Goal: Communication & Community: Ask a question

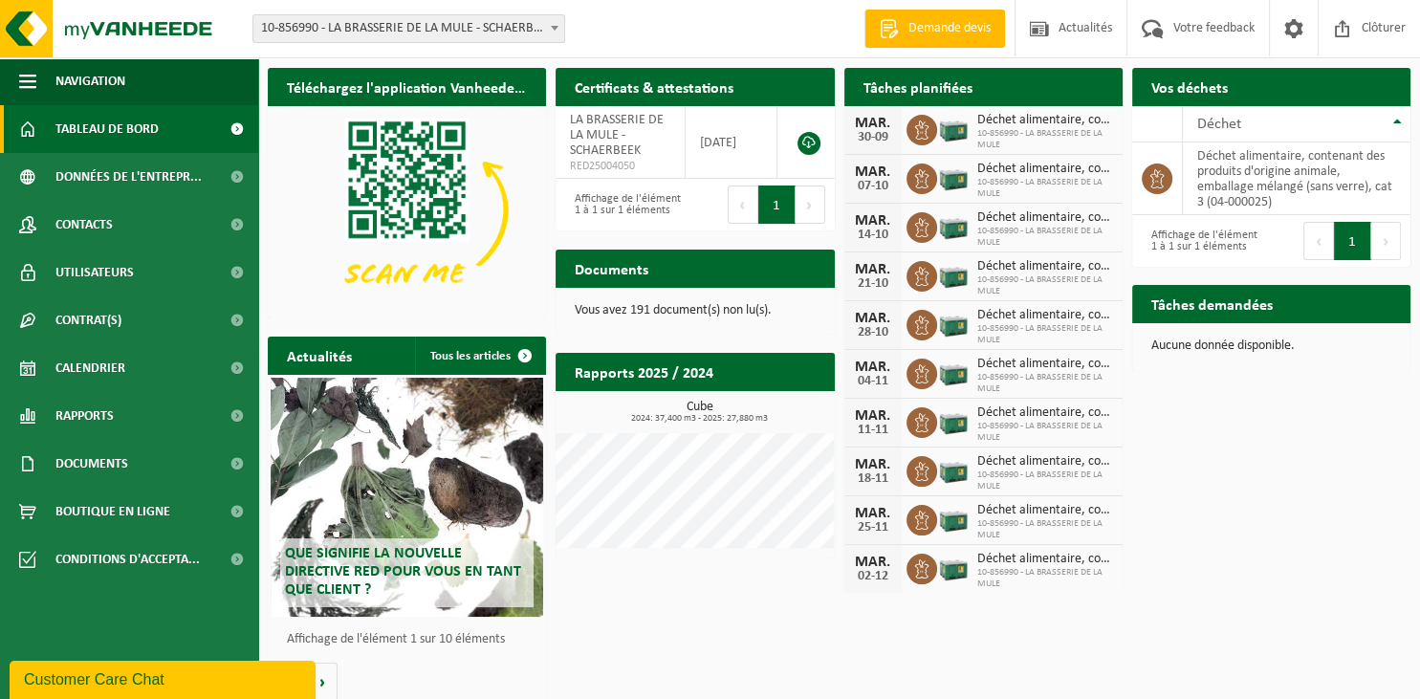
click at [171, 684] on div "Customer Care Chat" at bounding box center [162, 679] width 277 height 23
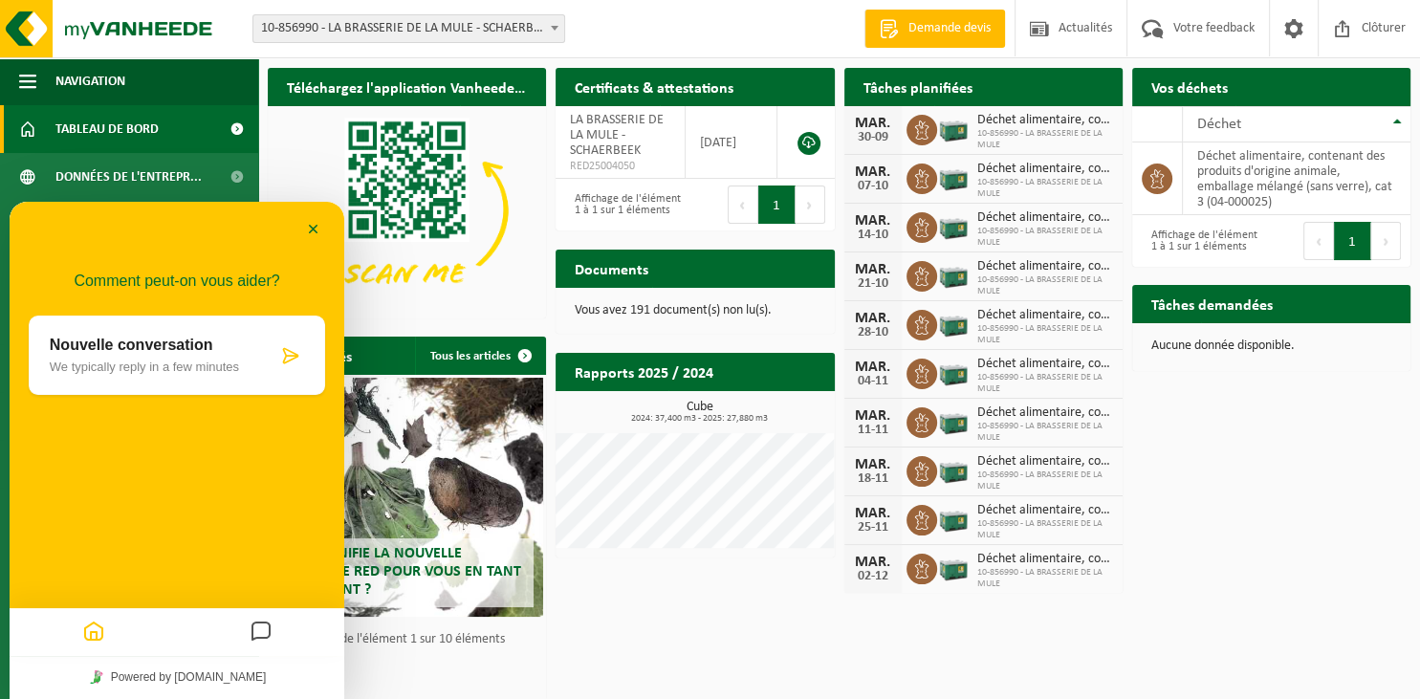
click at [154, 349] on p "Nouvelle conversation" at bounding box center [164, 345] width 228 height 17
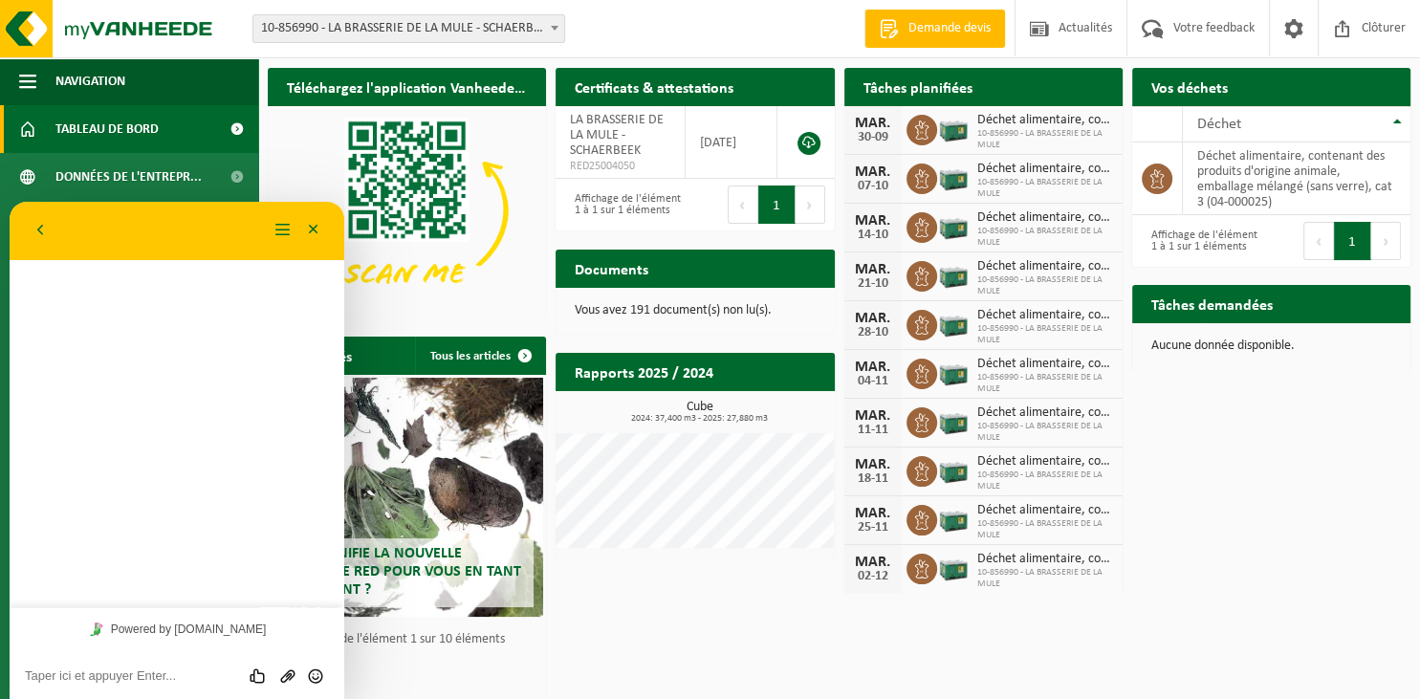
click at [141, 683] on textarea at bounding box center [177, 675] width 304 height 15
type textarea "bonjour"
type textarea "m"
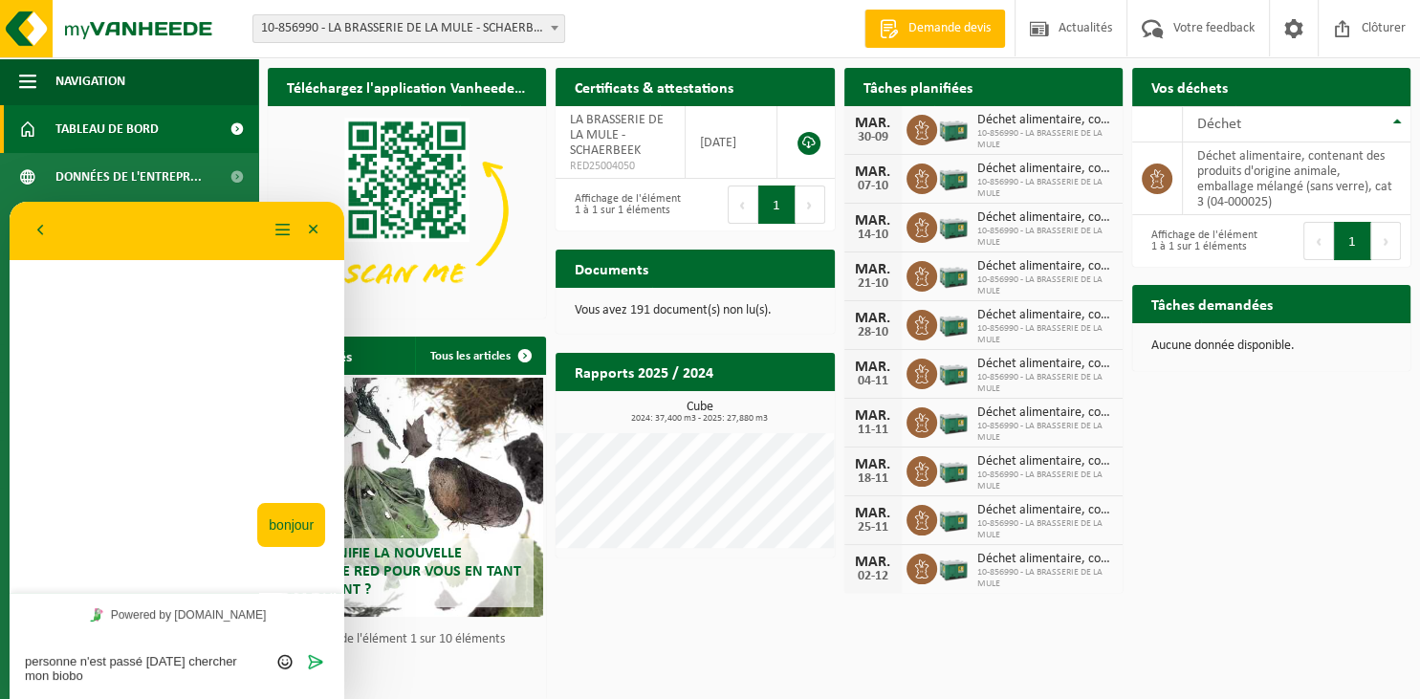
type textarea "personne n'est passé [DATE] chercher mon biobox"
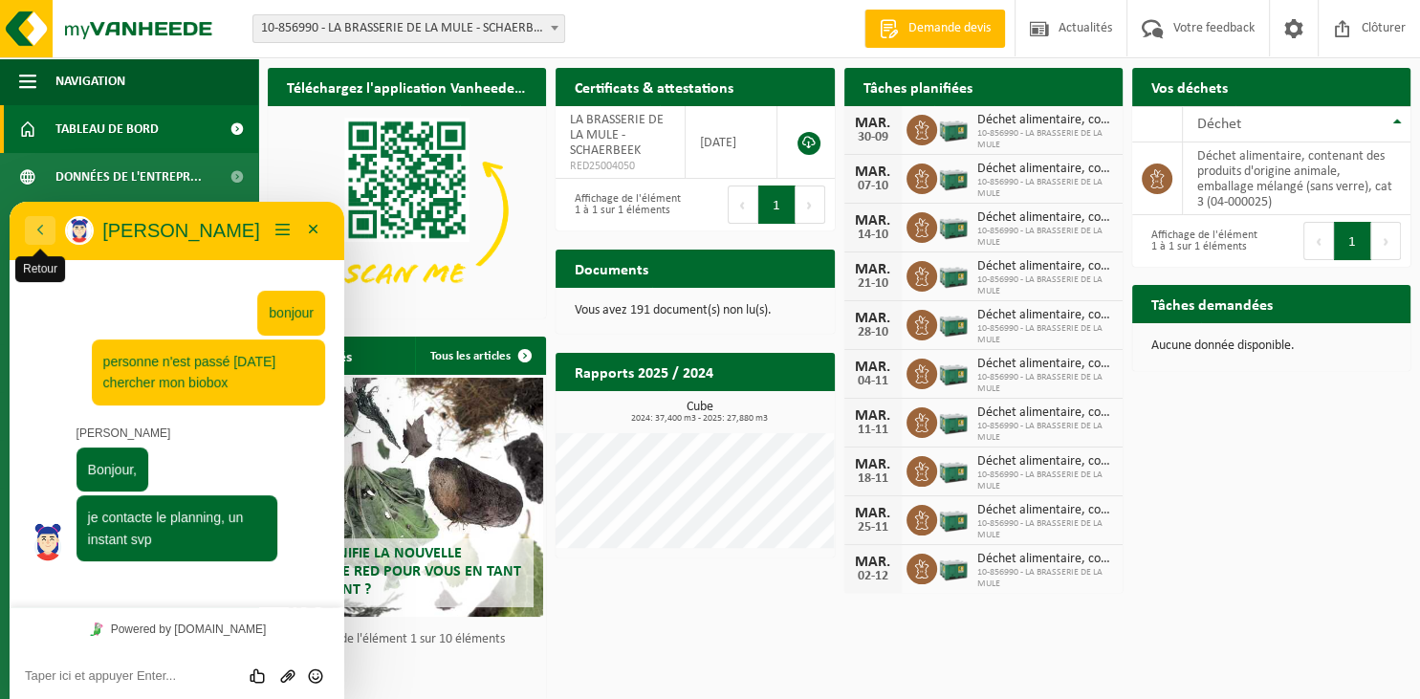
click at [40, 226] on button "Retour" at bounding box center [40, 230] width 31 height 29
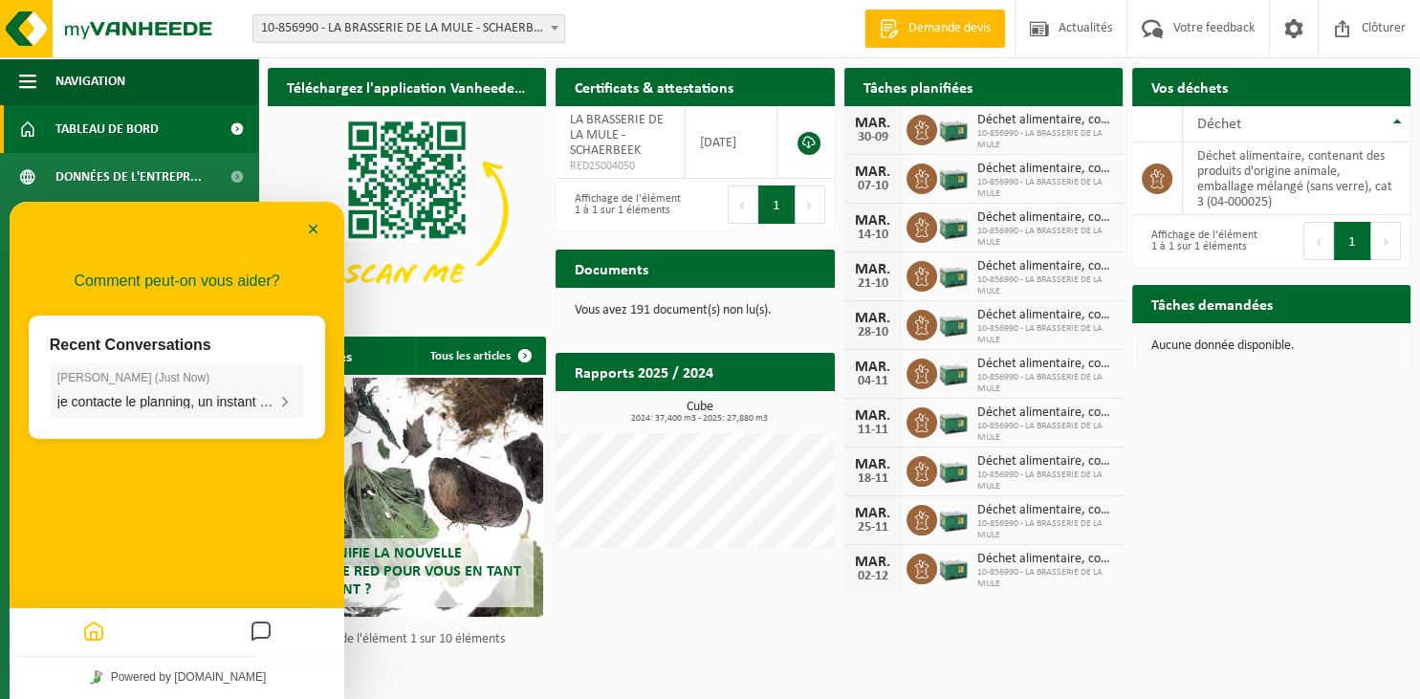
click at [212, 403] on span "je contacte le planning, un instant svp" at bounding box center [169, 401] width 224 height 15
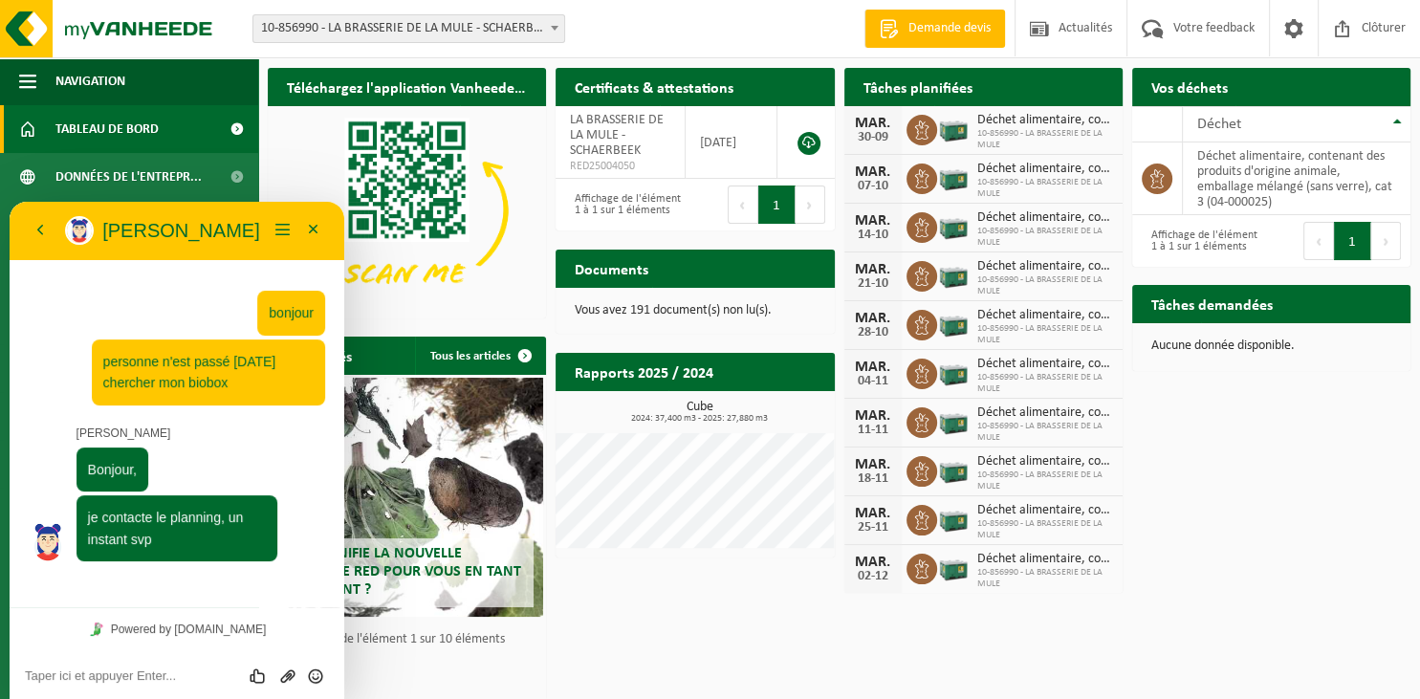
click at [991, 125] on span "Déchet alimentaire, contenant des produits d'origine animale, emballage mélangé…" at bounding box center [1045, 120] width 136 height 15
click at [878, 139] on div "30-09" at bounding box center [873, 137] width 38 height 13
click at [315, 234] on button "Minimiser" at bounding box center [313, 230] width 31 height 29
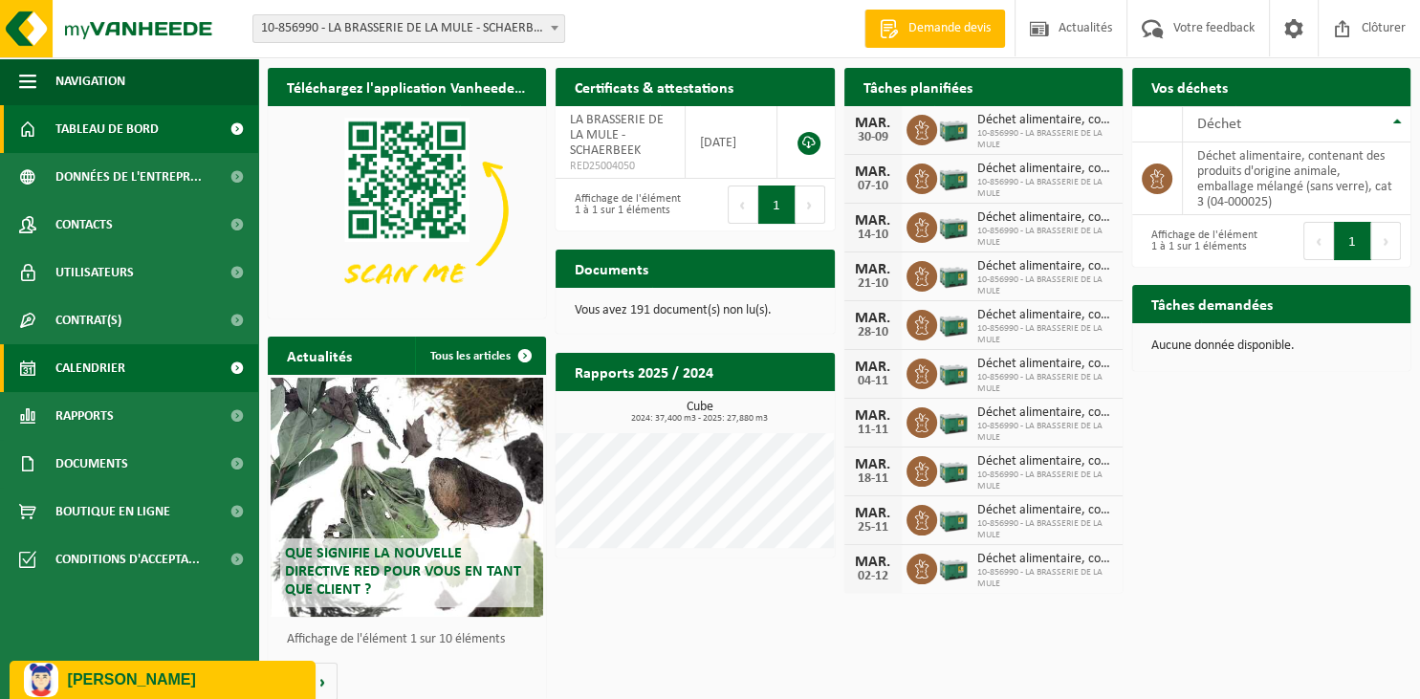
click at [119, 357] on span "Calendrier" at bounding box center [90, 368] width 70 height 48
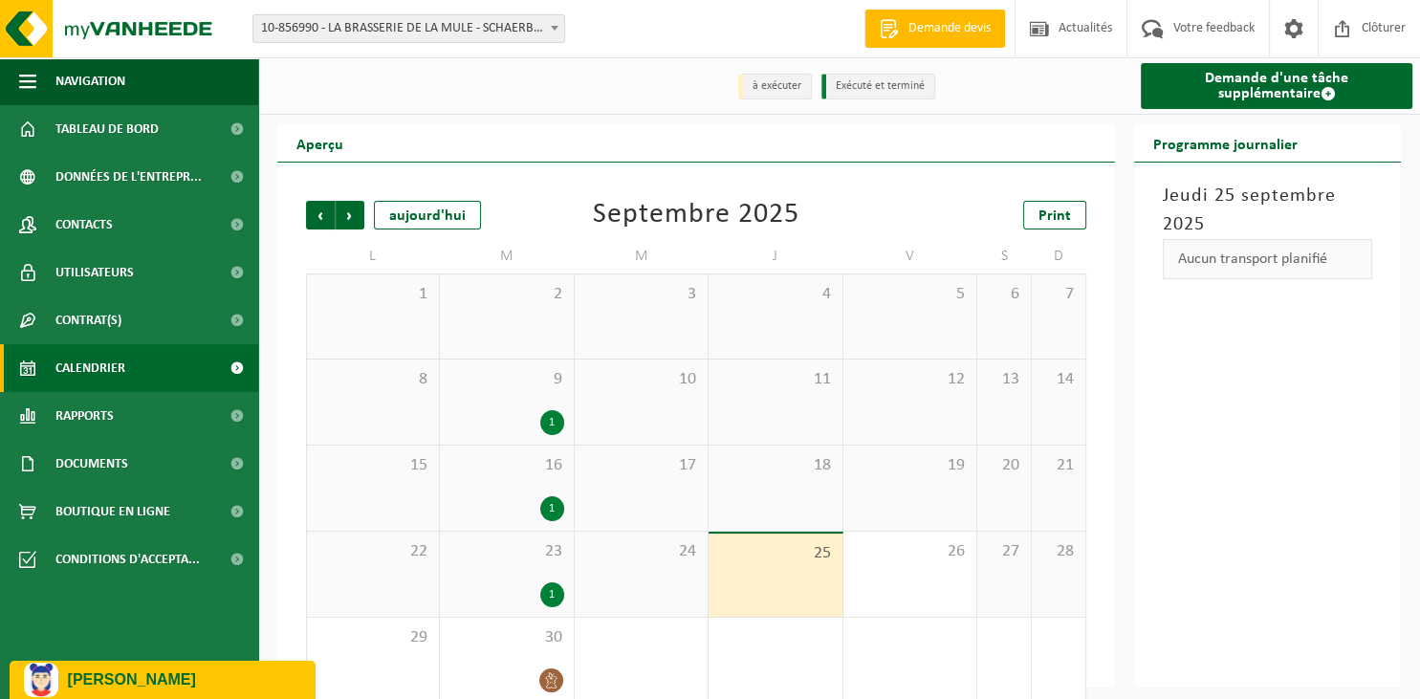
scroll to position [25, 0]
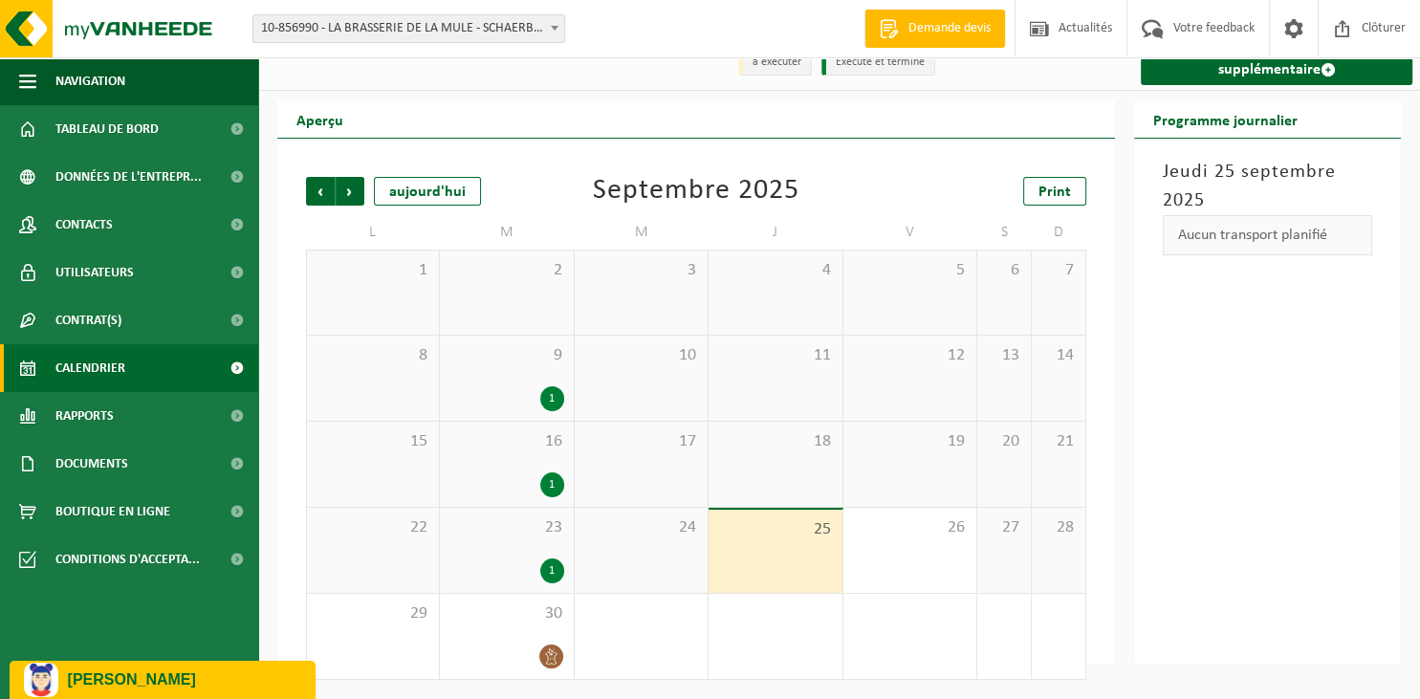
click at [548, 544] on div "23 1" at bounding box center [506, 550] width 133 height 85
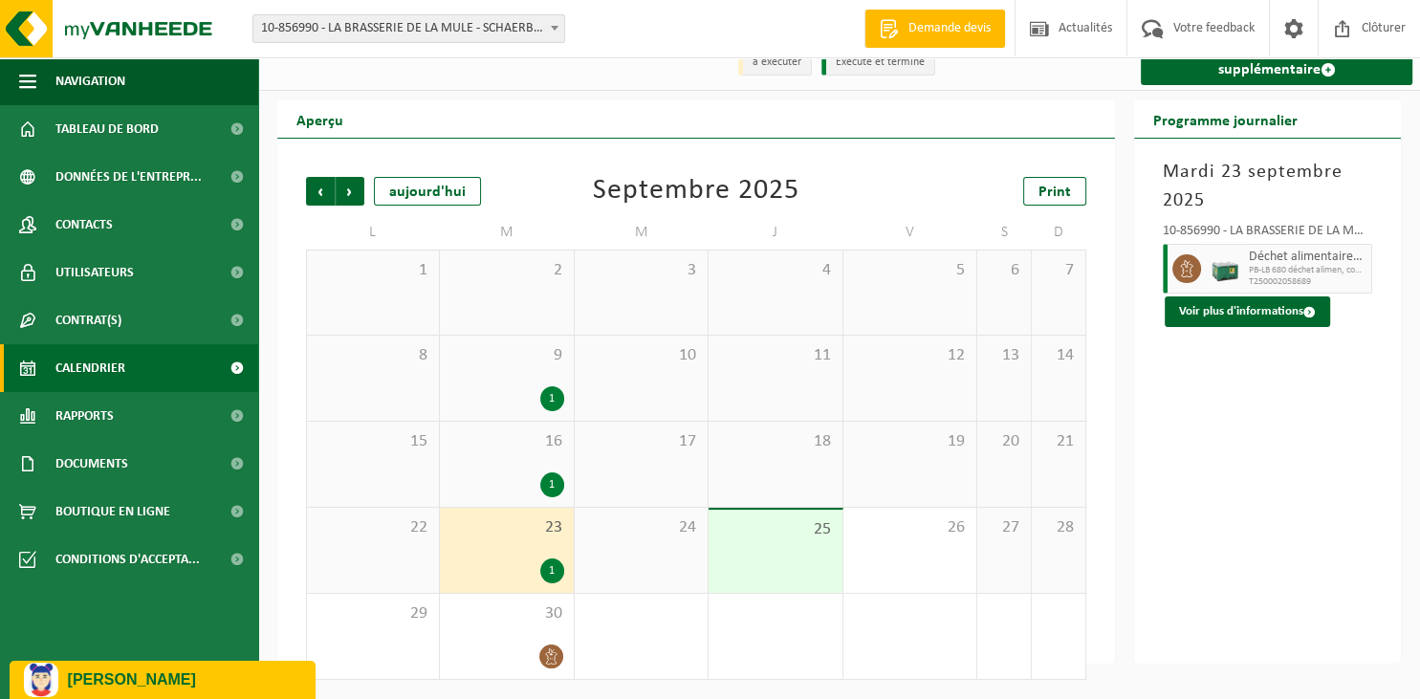
click at [1291, 268] on span "PB-LB 680 déchet alimen, cont des prod d'origine anim" at bounding box center [1308, 270] width 118 height 11
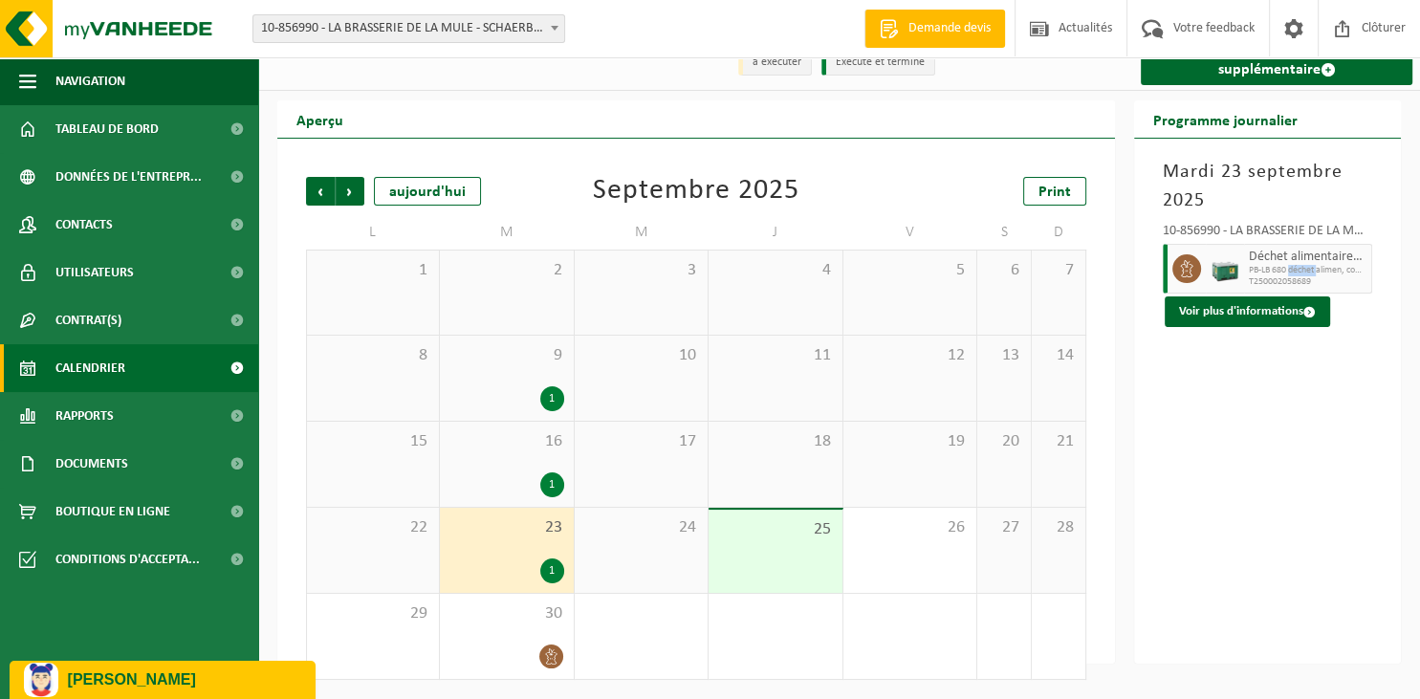
click at [1291, 268] on span "PB-LB 680 déchet alimen, cont des prod d'origine anim" at bounding box center [1308, 270] width 118 height 11
click at [1222, 272] on img at bounding box center [1224, 268] width 29 height 29
click at [1252, 319] on button "Voir plus d'informations" at bounding box center [1246, 311] width 165 height 31
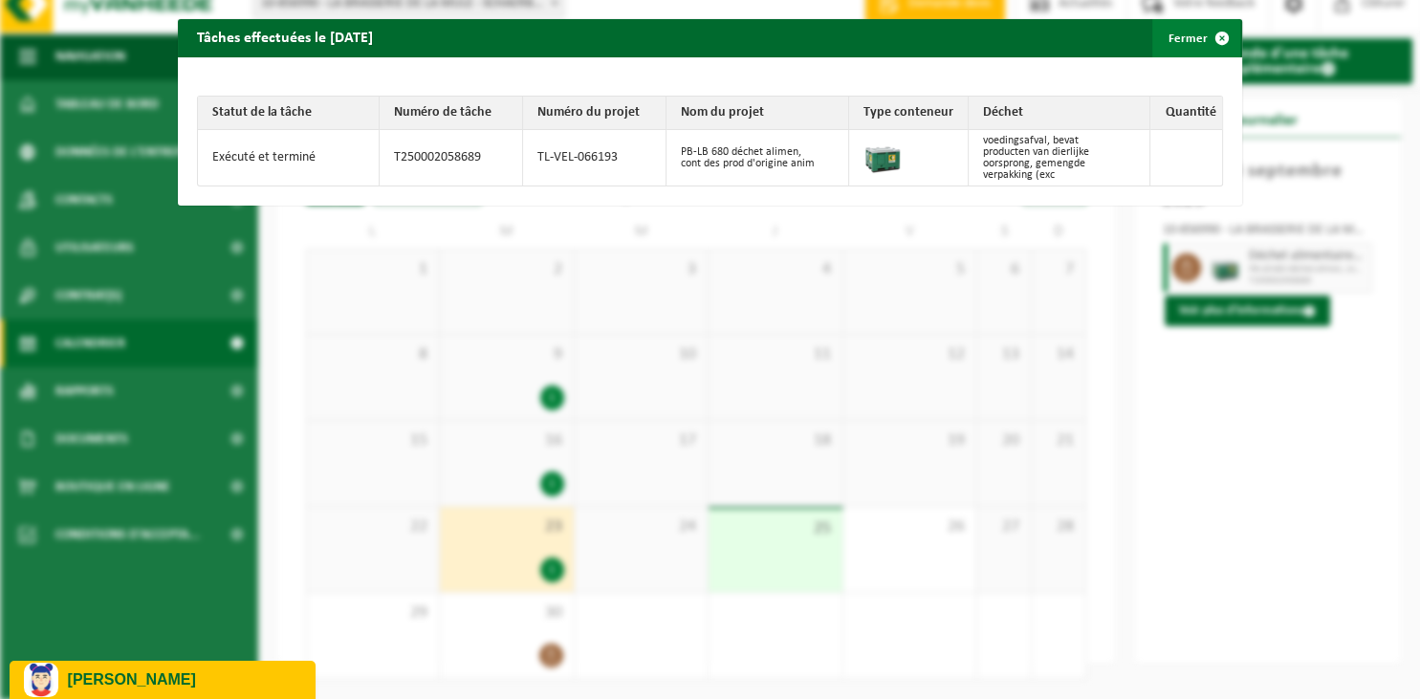
click at [1218, 46] on span "button" at bounding box center [1221, 38] width 38 height 38
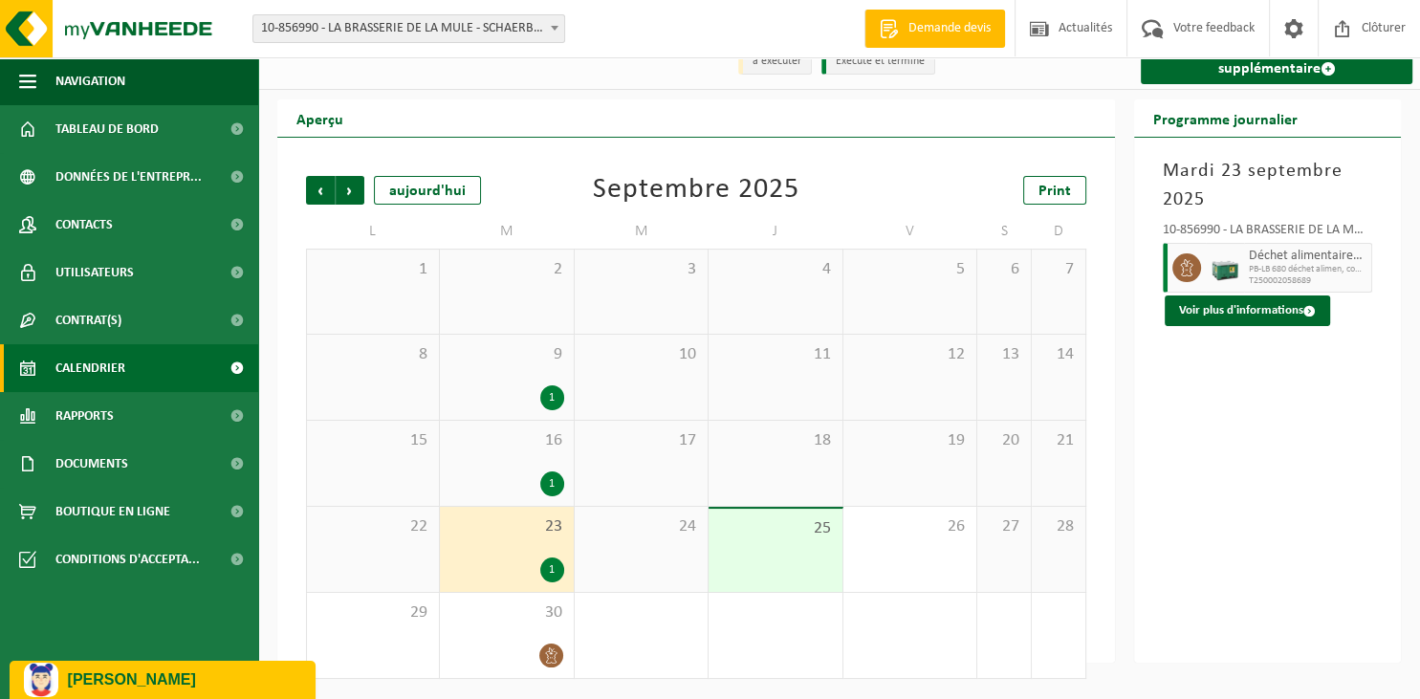
click at [123, 683] on p "[PERSON_NAME]" at bounding box center [184, 679] width 233 height 17
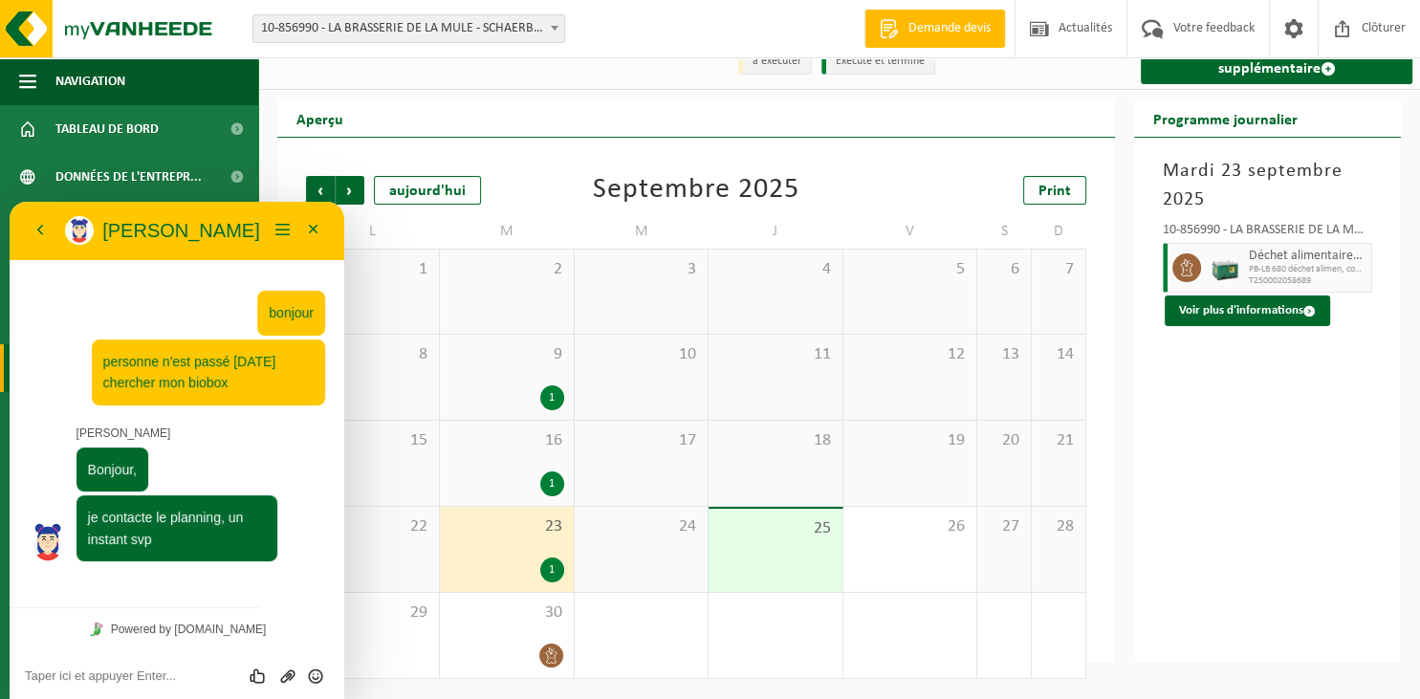
click at [173, 678] on textarea at bounding box center [177, 675] width 304 height 15
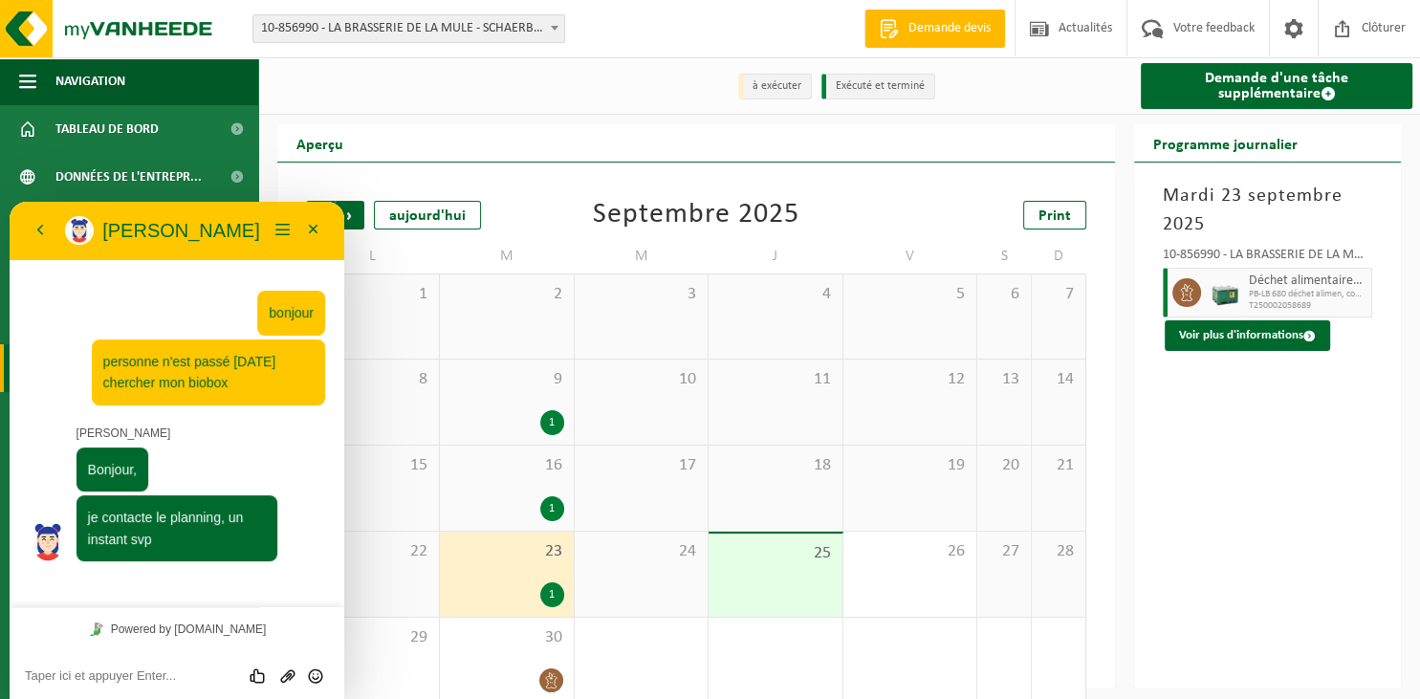
click at [159, 682] on textarea at bounding box center [177, 675] width 304 height 15
click at [125, 670] on textarea at bounding box center [177, 675] width 304 height 15
type textarea "avez vous des nouvelles ?"
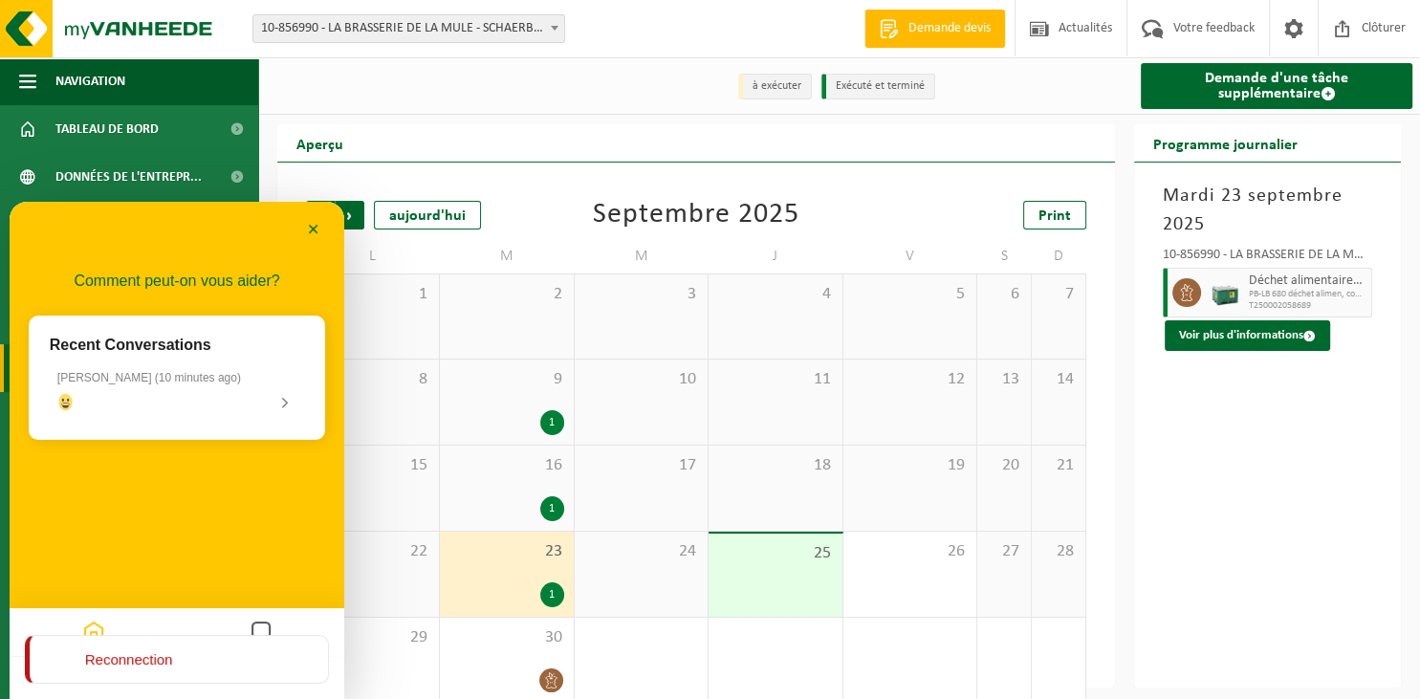
scroll to position [208, 0]
click at [182, 402] on div at bounding box center [176, 401] width 239 height 17
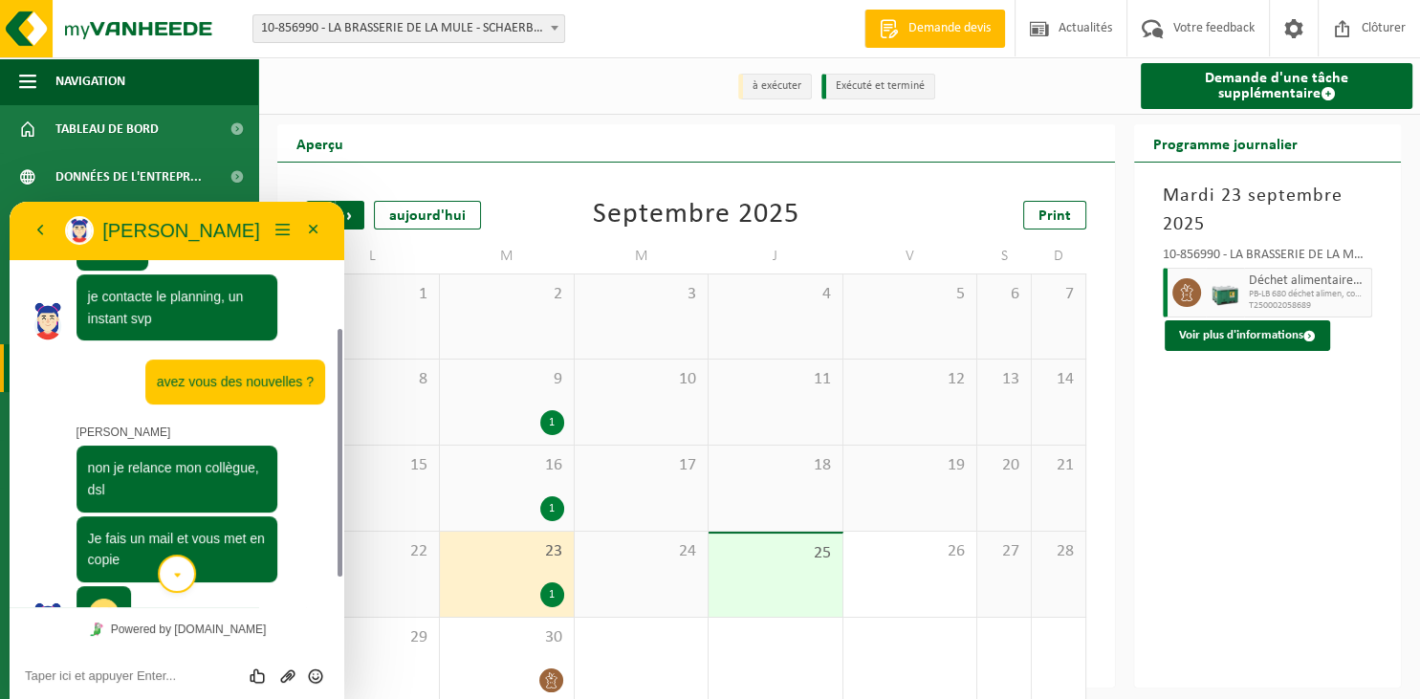
scroll to position [256, 0]
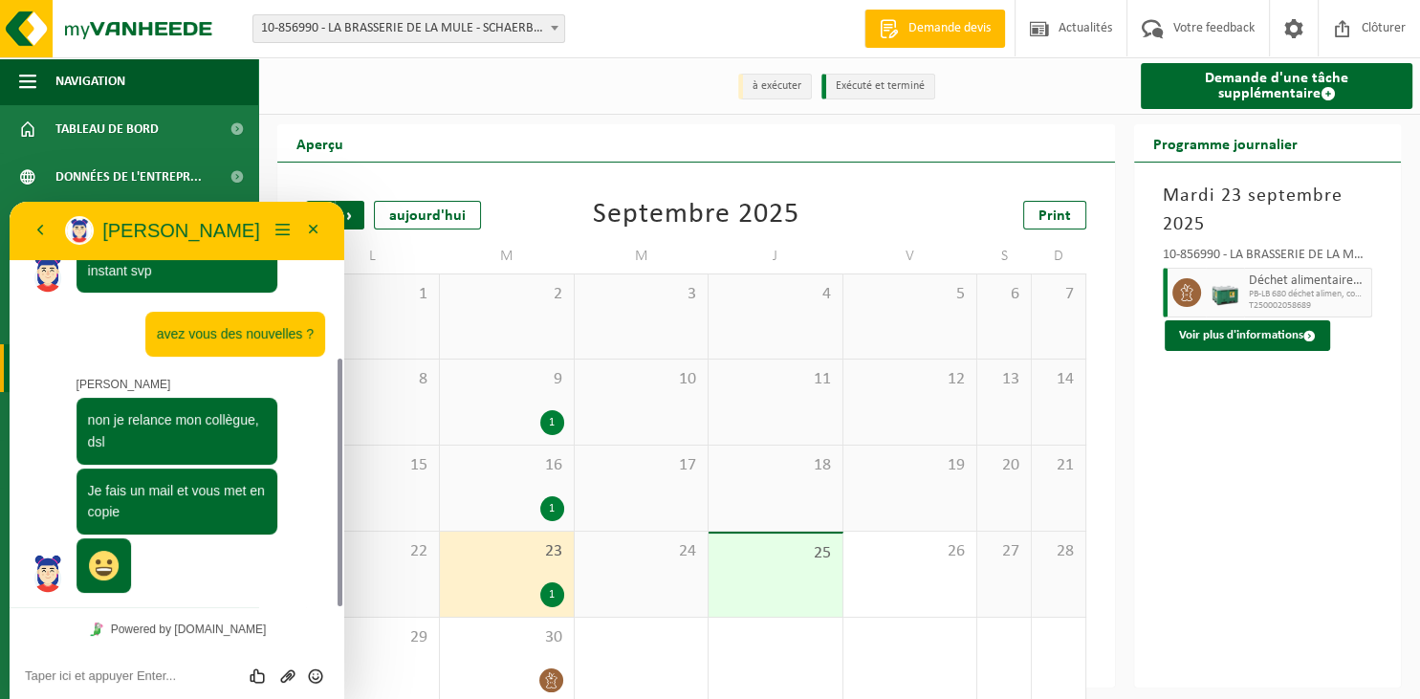
click at [202, 673] on textarea at bounding box center [177, 675] width 304 height 15
type textarea "je viens de voir l'e-mail merci"
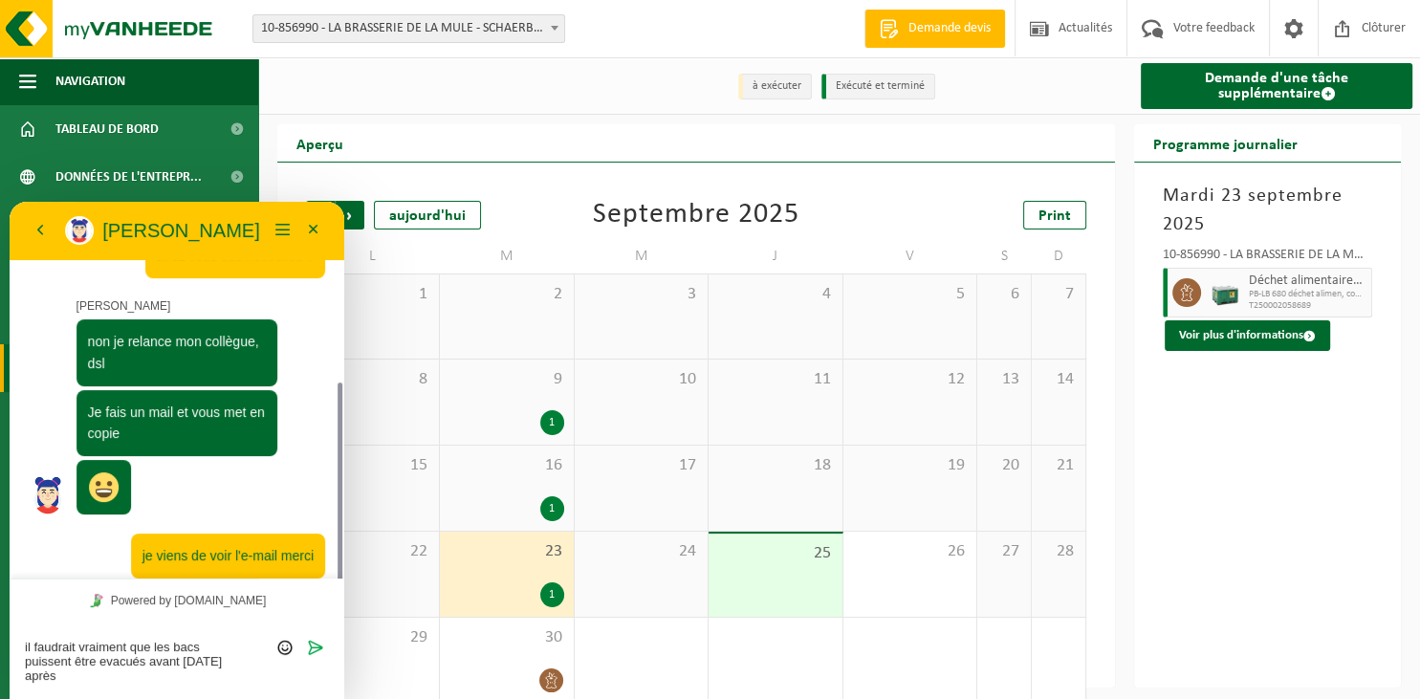
scroll to position [348, 0]
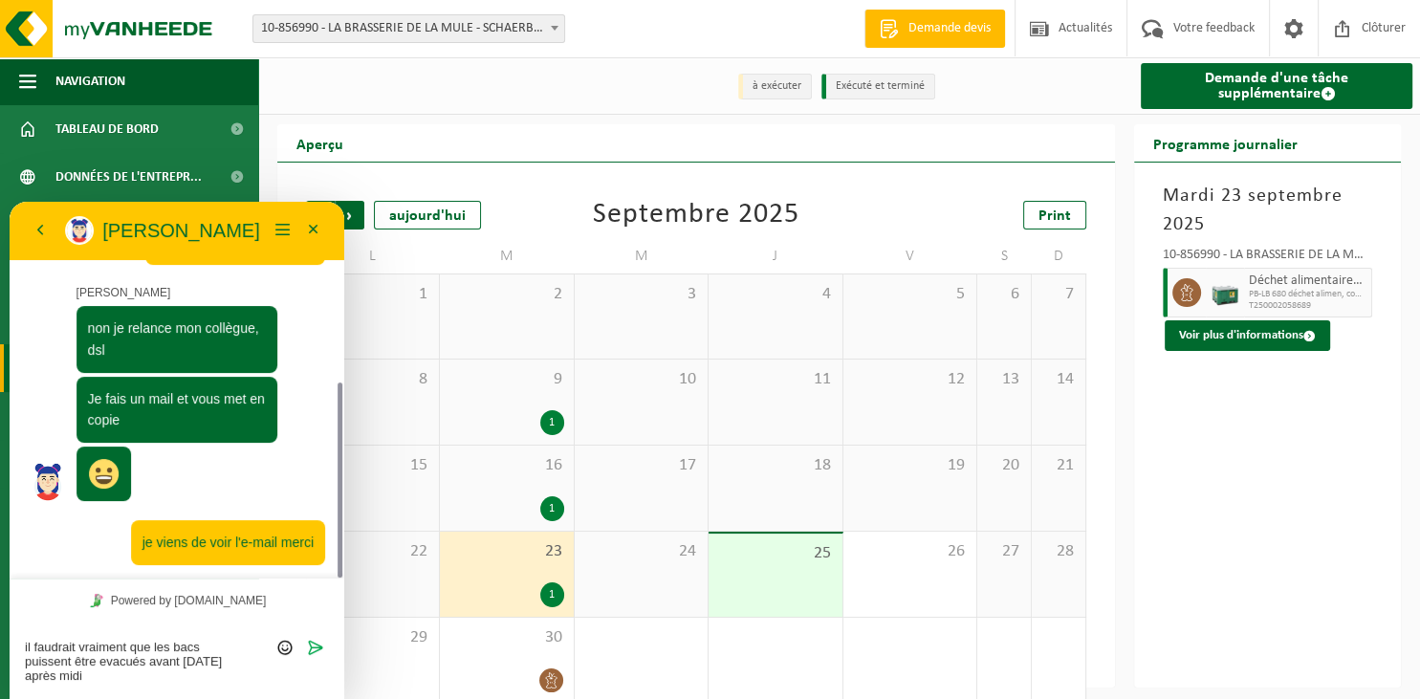
type textarea "il faudrait vraiment que les bacs puissent être evacués avant [DATE] après midi"
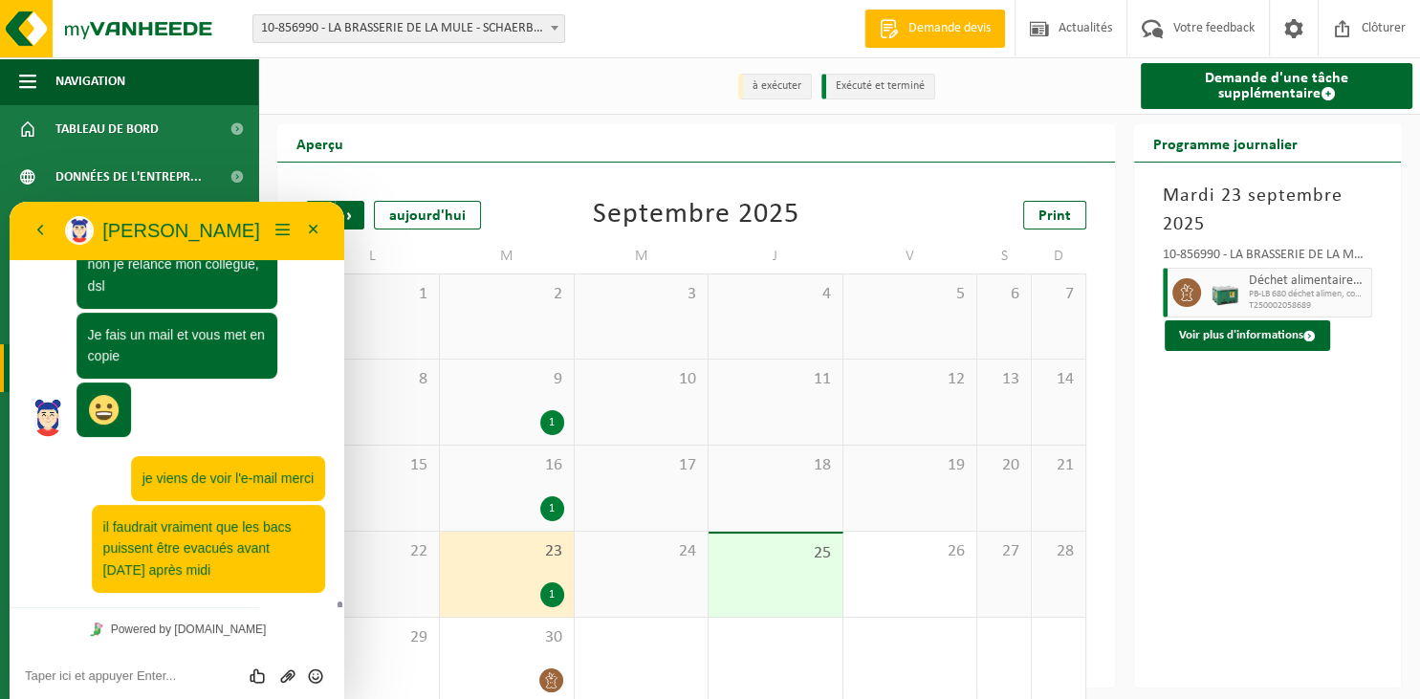
scroll to position [574, 0]
